Goal: Task Accomplishment & Management: Manage account settings

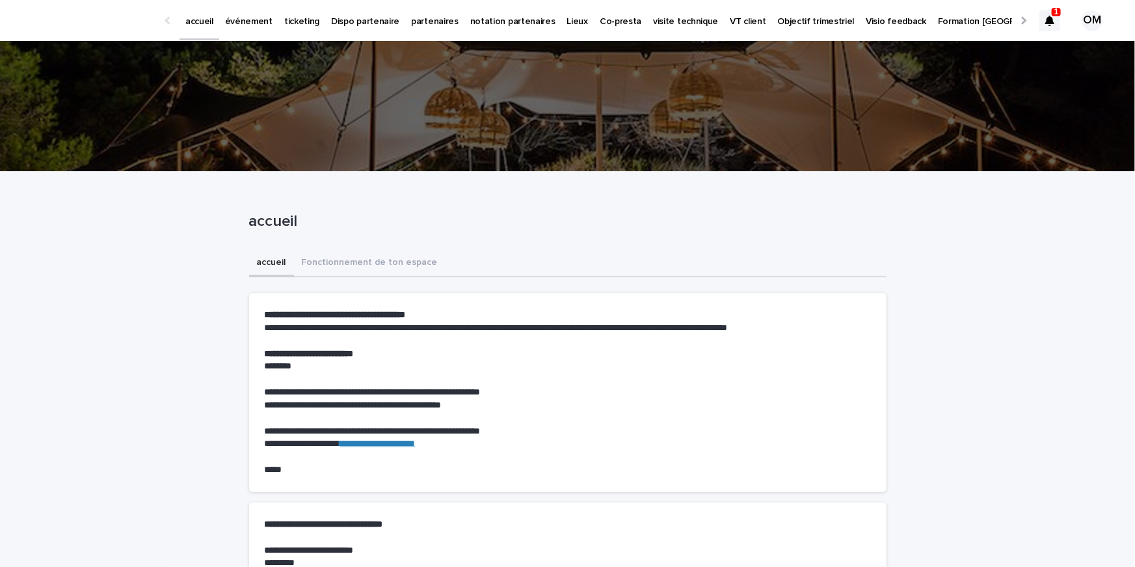
click at [1049, 22] on icon at bounding box center [1050, 21] width 9 height 10
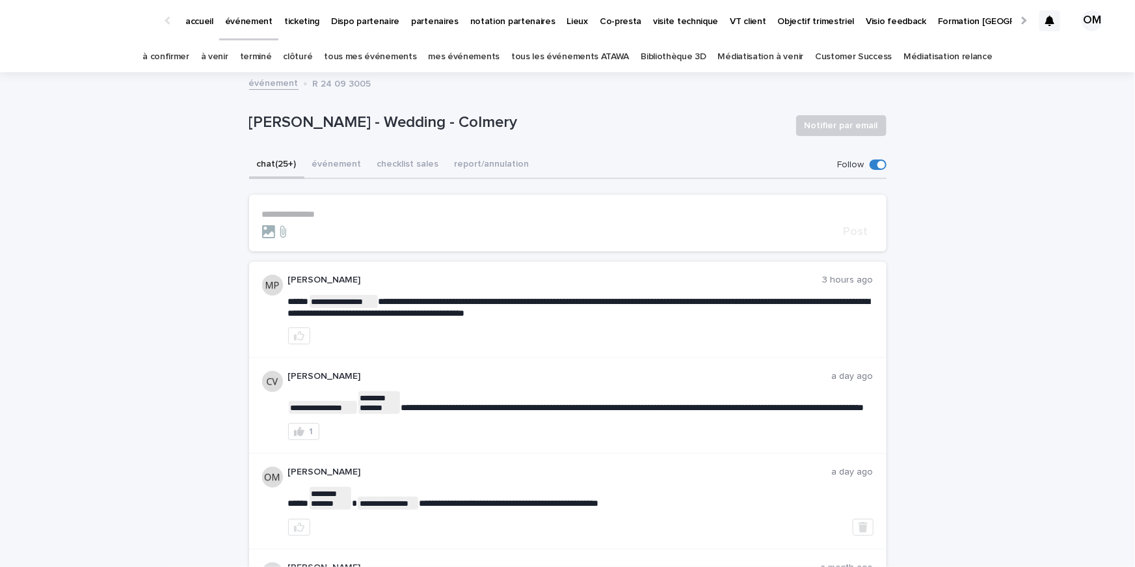
drag, startPoint x: 247, startPoint y: 123, endPoint x: 563, endPoint y: 124, distance: 315.6
copy p "[PERSON_NAME] - Wedding - Colmery"
click at [335, 169] on button "événement" at bounding box center [337, 165] width 65 height 27
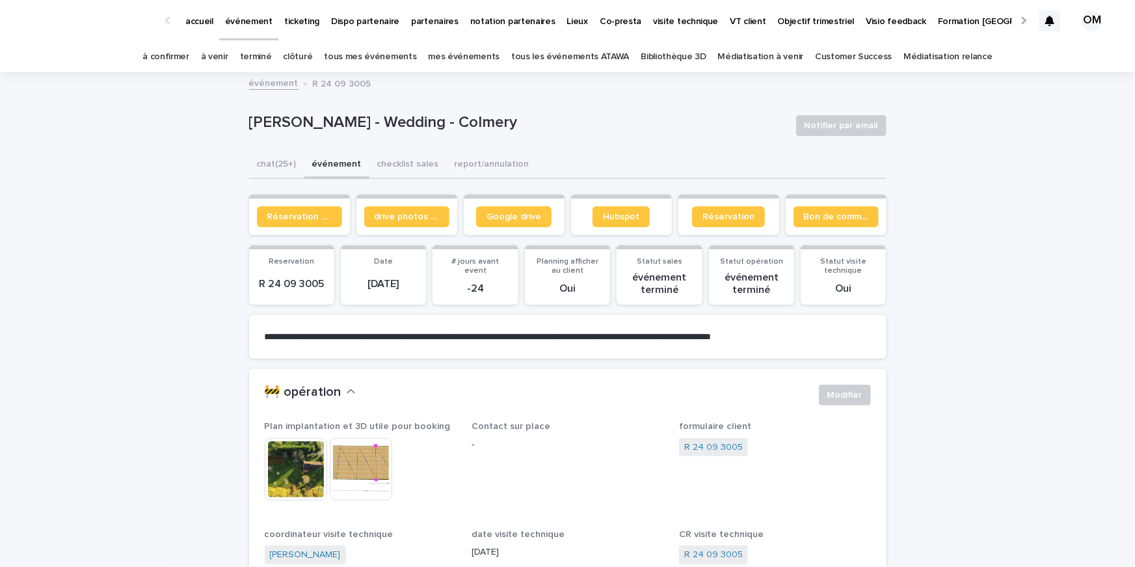
click at [1046, 18] on icon at bounding box center [1050, 21] width 9 height 10
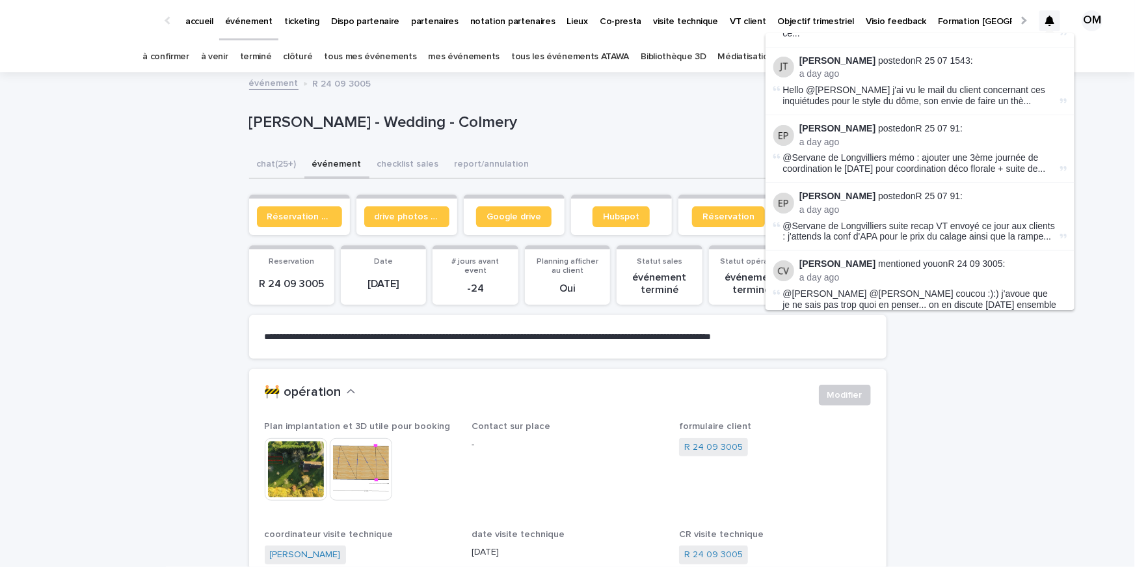
scroll to position [194, 0]
